Goal: Find specific page/section: Find specific page/section

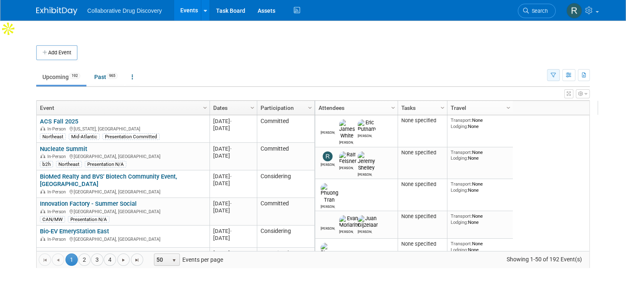
click at [556, 73] on icon "button" at bounding box center [553, 75] width 5 height 5
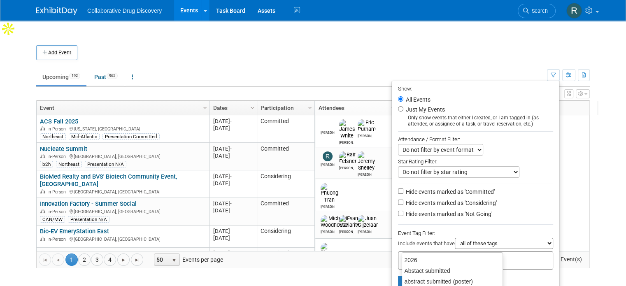
click at [457, 255] on input "text" at bounding box center [435, 259] width 66 height 8
type input "eu"
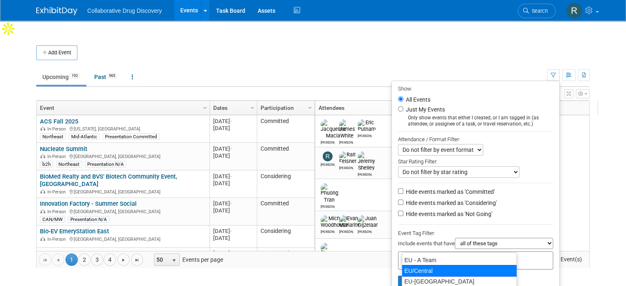
click at [426, 273] on div "EU/Central" at bounding box center [459, 271] width 115 height 12
type input "EU/Central"
